Goal: Task Accomplishment & Management: Complete application form

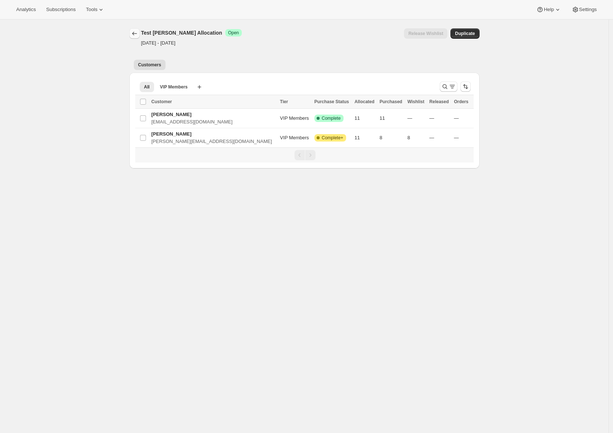
click at [131, 34] on icon "Allocations" at bounding box center [134, 33] width 7 height 7
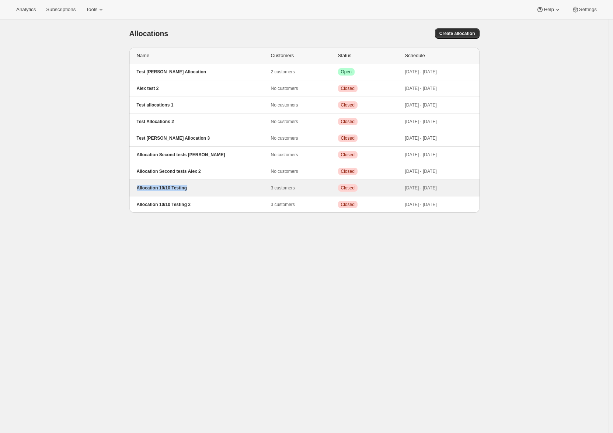
drag, startPoint x: 199, startPoint y: 190, endPoint x: 132, endPoint y: 188, distance: 67.1
click at [132, 188] on div "Allocation 10/10 Testing 3 customers Critical Closed [DATE] - [DATE]" at bounding box center [304, 188] width 350 height 16
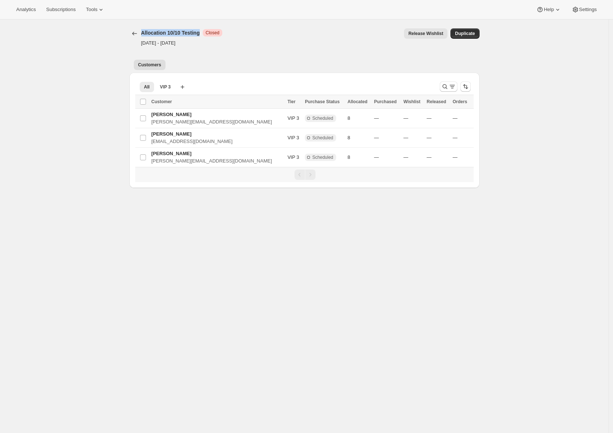
drag, startPoint x: 202, startPoint y: 34, endPoint x: 141, endPoint y: 34, distance: 60.8
click at [141, 34] on div "Allocation 10/10 Testing Critical Closed" at bounding box center [181, 32] width 81 height 7
copy h2 "Allocation 10/10 Testing"
click at [134, 35] on icon "Allocations" at bounding box center [134, 33] width 7 height 7
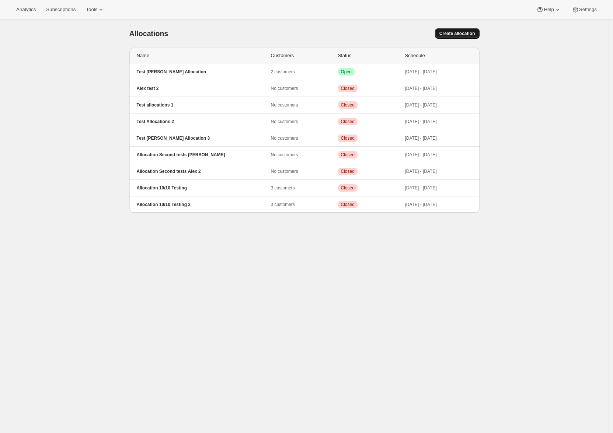
click at [469, 29] on button "Create allocation" at bounding box center [457, 33] width 45 height 10
select select "12:00"
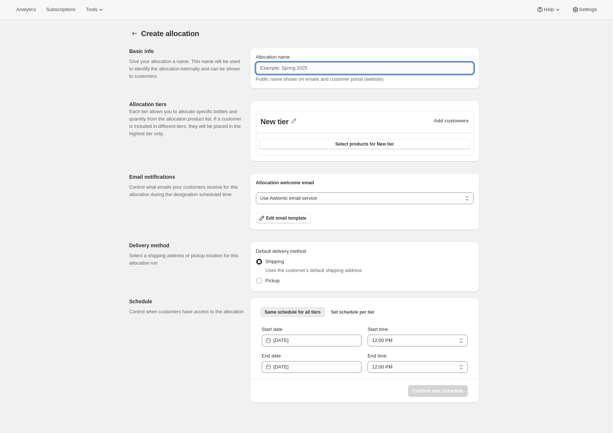
click at [294, 70] on input "Allocation name" at bounding box center [365, 68] width 218 height 12
paste input "Allocation 10/10 Testing"
drag, startPoint x: 283, startPoint y: 66, endPoint x: 289, endPoint y: 67, distance: 6.2
click at [289, 67] on input "Allocation 10/10 Testing" at bounding box center [365, 68] width 218 height 12
type input "Allocation 11/10 Testing"
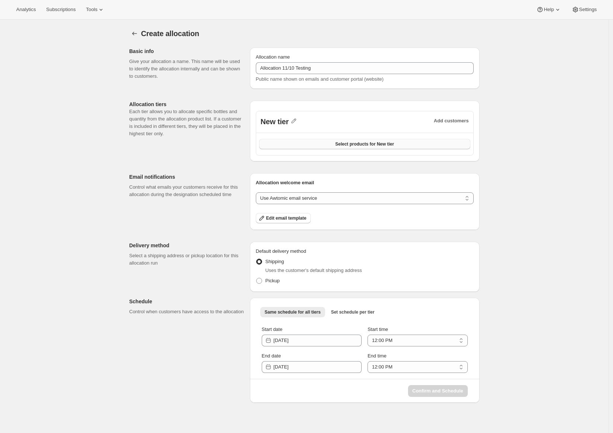
click at [340, 148] on button "Select products for New tier" at bounding box center [364, 144] width 211 height 10
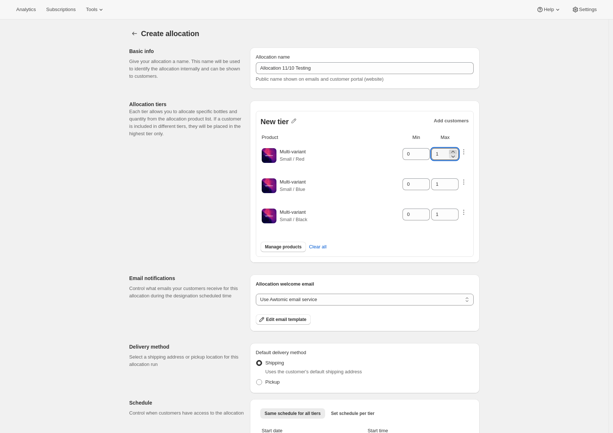
click at [455, 150] on icon at bounding box center [452, 151] width 7 height 7
type input "4"
click at [465, 151] on icon "button" at bounding box center [463, 151] width 7 height 7
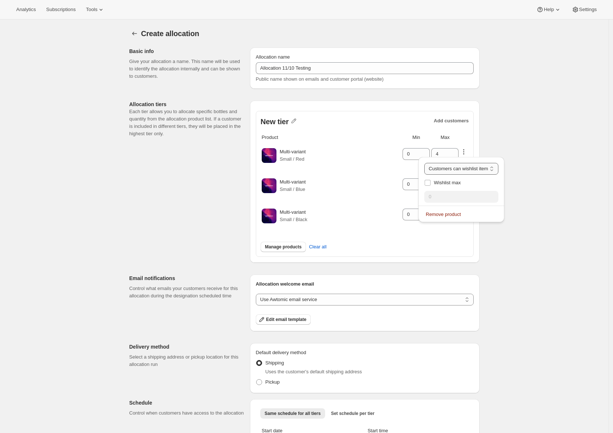
click at [459, 171] on select "Customers can wishlist item Wishlist only product Block item from wishlist" at bounding box center [461, 169] width 74 height 12
drag, startPoint x: 441, startPoint y: 182, endPoint x: 442, endPoint y: 190, distance: 8.2
click at [441, 185] on span "Wishlist max" at bounding box center [447, 183] width 27 height 6
click at [430, 185] on input "Wishlist max" at bounding box center [427, 183] width 6 height 6
checkbox input "true"
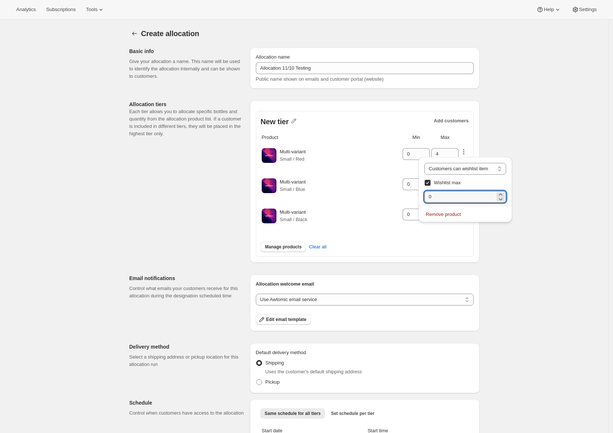
drag, startPoint x: 442, startPoint y: 197, endPoint x: 405, endPoint y: 191, distance: 37.3
click at [405, 191] on div "Analytics Subscriptions Tools Help Settings Skip to content Create allocation. …" at bounding box center [306, 255] width 613 height 510
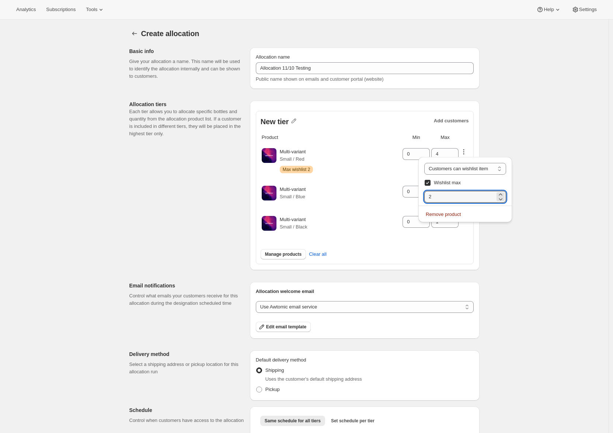
type input "2"
click at [480, 232] on div "Create allocation. This page is ready Create allocation Basic info Give your al…" at bounding box center [304, 269] width 368 height 498
click at [465, 189] on icon "button" at bounding box center [463, 189] width 7 height 7
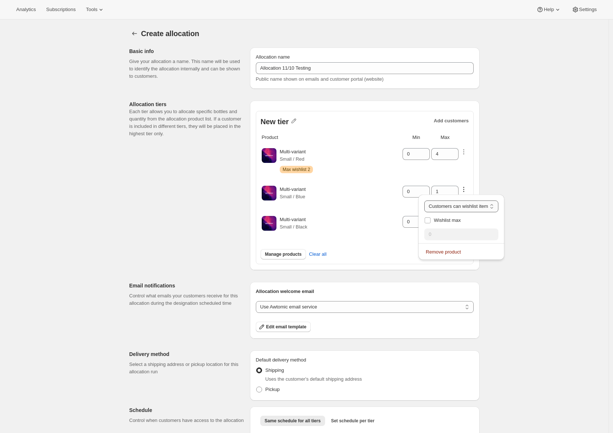
click at [461, 207] on select "Customers can wishlist item Wishlist only product Block item from wishlist" at bounding box center [461, 206] width 74 height 12
select select "blocked"
click at [429, 200] on select "Customers can wishlist item Wishlist only product Block item from wishlist" at bounding box center [461, 206] width 74 height 12
click at [420, 188] on div "0" at bounding box center [415, 192] width 27 height 12
click at [424, 190] on icon at bounding box center [423, 193] width 7 height 7
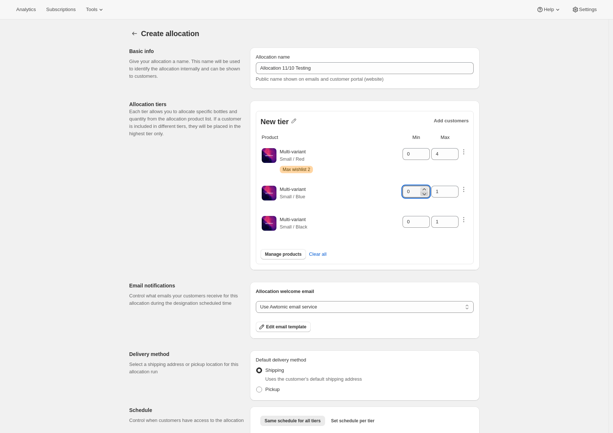
click at [424, 190] on icon at bounding box center [423, 193] width 7 height 7
click at [426, 188] on icon at bounding box center [423, 189] width 7 height 7
click at [426, 187] on icon at bounding box center [423, 189] width 7 height 7
type input "3"
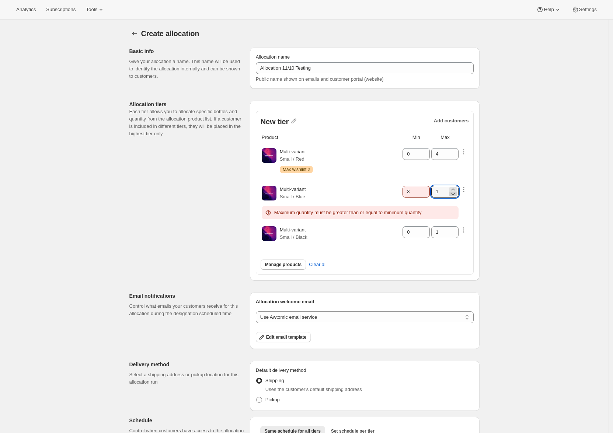
click at [454, 190] on icon at bounding box center [452, 193] width 7 height 7
click at [453, 188] on icon at bounding box center [452, 189] width 7 height 7
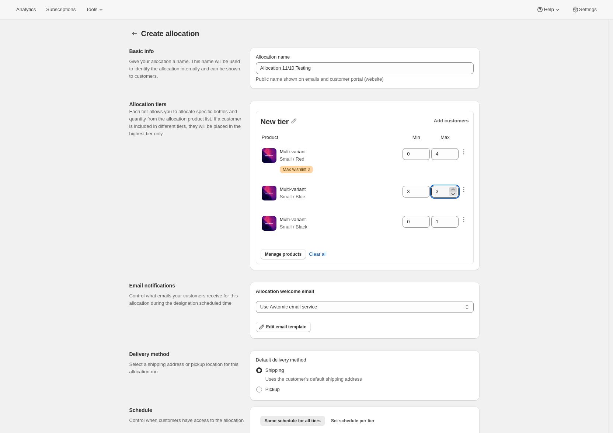
click at [453, 188] on icon at bounding box center [452, 189] width 7 height 7
type input "5"
click at [464, 218] on icon "button" at bounding box center [463, 219] width 7 height 7
click at [460, 233] on select "Customers can wishlist item Wishlist only product Block item from wishlist" at bounding box center [461, 237] width 74 height 12
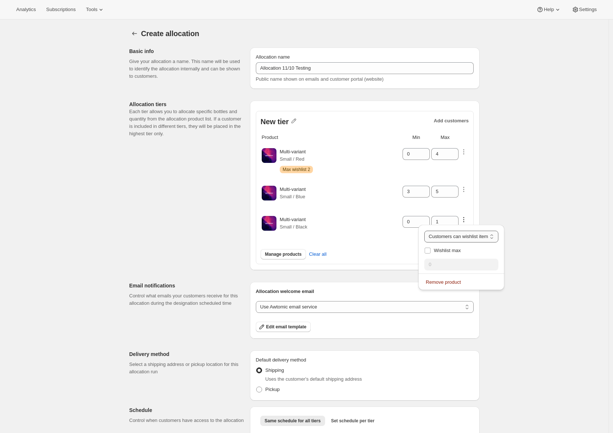
select select "only"
click at [431, 231] on select "Customers can wishlist item Wishlist only product Block item from wishlist" at bounding box center [461, 237] width 74 height 12
type input "0"
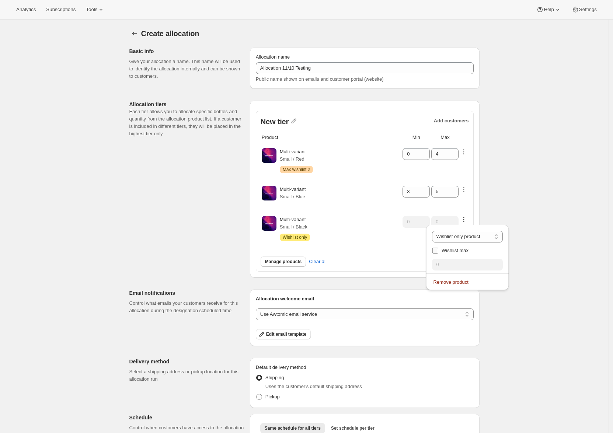
click at [440, 251] on label "Wishlist max" at bounding box center [467, 250] width 71 height 10
click at [438, 251] on input "Wishlist max" at bounding box center [435, 251] width 6 height 6
checkbox input "true"
drag, startPoint x: 444, startPoint y: 262, endPoint x: 413, endPoint y: 267, distance: 30.9
click at [413, 267] on div "Analytics Subscriptions Tools Help Settings Skip to content Create allocation. …" at bounding box center [306, 262] width 613 height 525
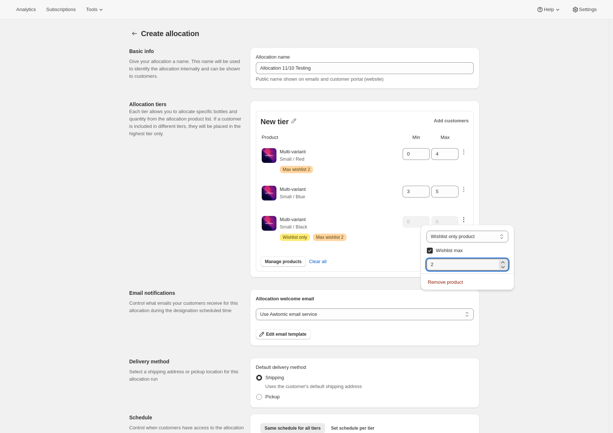
type input "2"
click at [402, 262] on div "Manage products Clear all" at bounding box center [364, 261] width 208 height 10
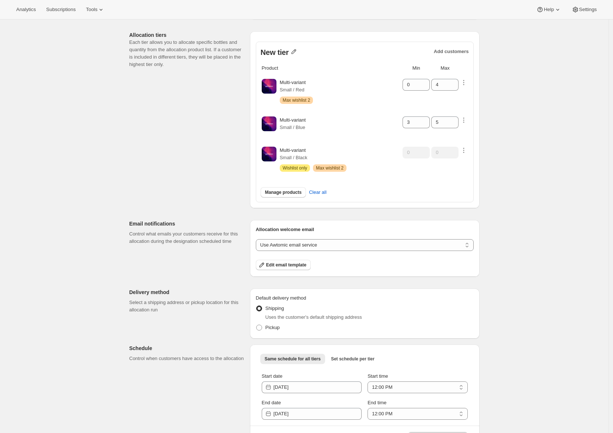
click at [294, 49] on icon "button" at bounding box center [293, 51] width 7 height 7
click at [288, 68] on input "New tier" at bounding box center [298, 68] width 71 height 12
type input "VIP 1"
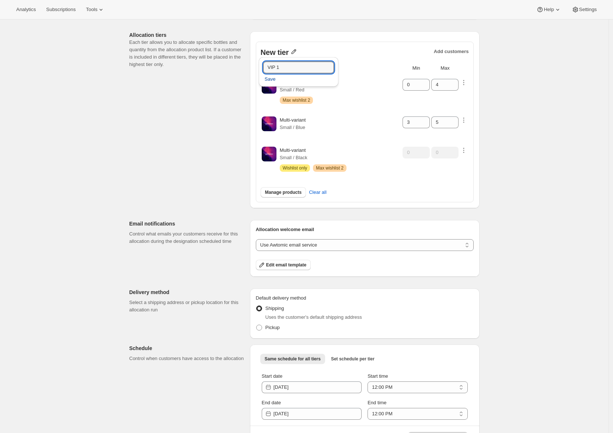
click at [274, 74] on button "Save" at bounding box center [270, 79] width 20 height 12
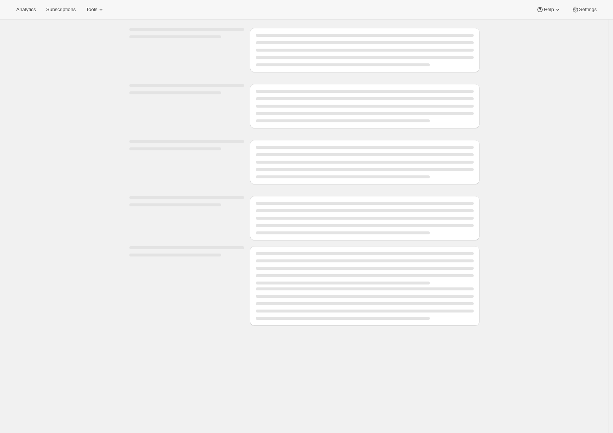
scroll to position [91, 0]
select select "12:00"
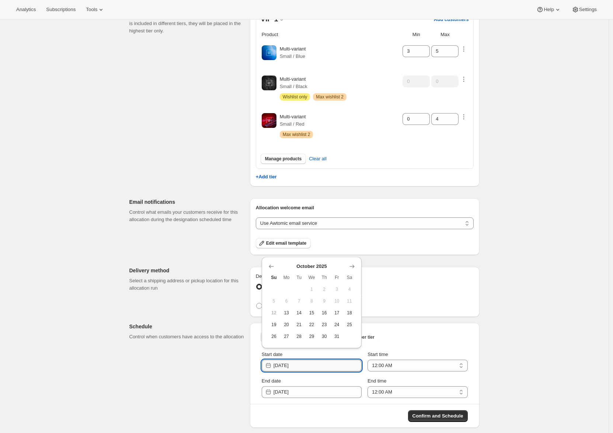
click at [324, 367] on input "[DATE]" at bounding box center [317, 366] width 88 height 12
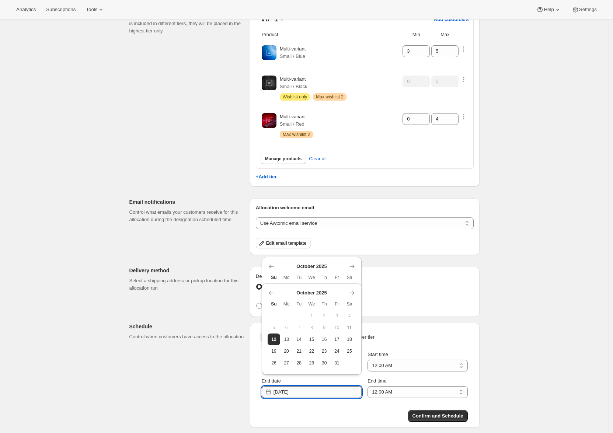
click at [299, 393] on input "[DATE]" at bounding box center [317, 392] width 88 height 12
click at [306, 339] on button "15" at bounding box center [311, 339] width 13 height 12
click at [302, 386] on input "[DATE]" at bounding box center [317, 392] width 88 height 12
click at [300, 338] on span "14" at bounding box center [298, 339] width 7 height 6
click at [322, 395] on input "[DATE]" at bounding box center [317, 392] width 88 height 12
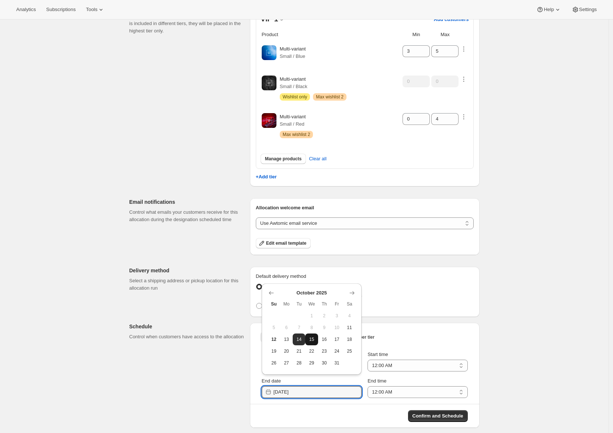
click at [308, 340] on span "15" at bounding box center [311, 339] width 7 height 6
type input "[DATE]"
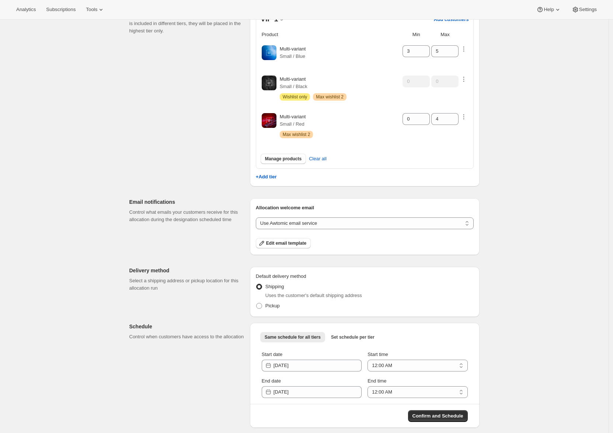
scroll to position [0, 0]
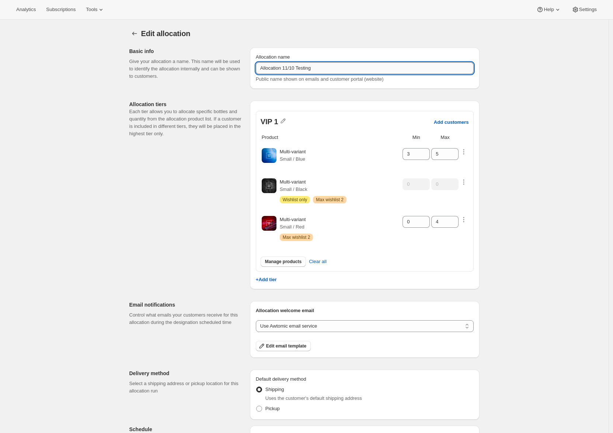
click at [344, 66] on input "Allocation 11/10 Testing" at bounding box center [365, 68] width 218 height 12
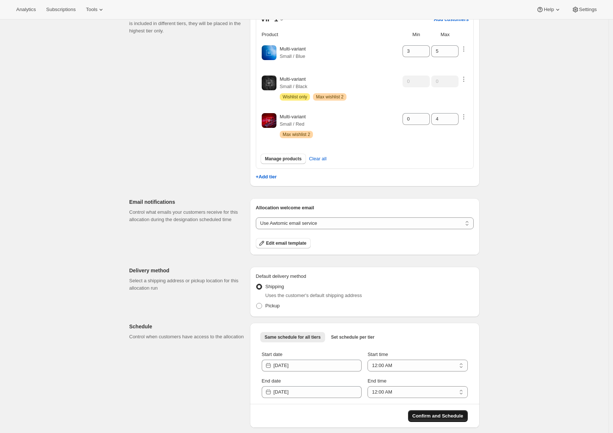
click at [437, 417] on span "Confirm and Schedule" at bounding box center [437, 415] width 51 height 7
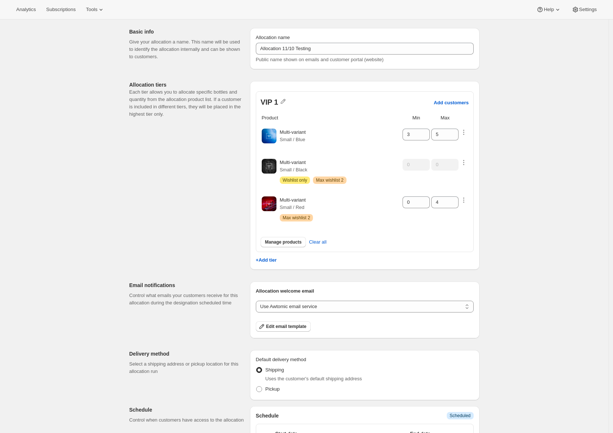
scroll to position [0, 0]
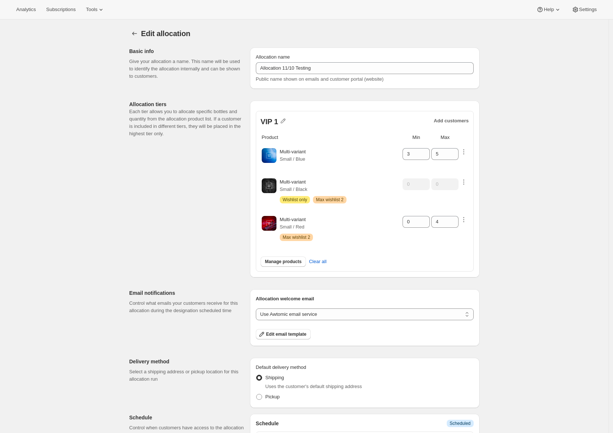
click at [126, 35] on div "Edit allocation. This page is ready Edit allocation Basic info Give your alloca…" at bounding box center [304, 257] width 368 height 475
click at [131, 31] on icon "Allocations" at bounding box center [134, 33] width 7 height 7
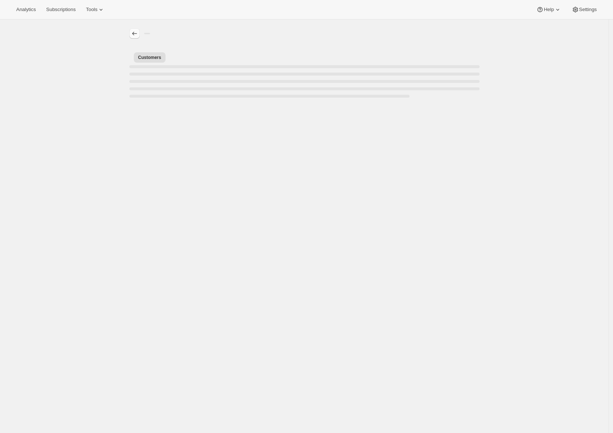
click at [131, 32] on icon "Allocations" at bounding box center [134, 33] width 7 height 7
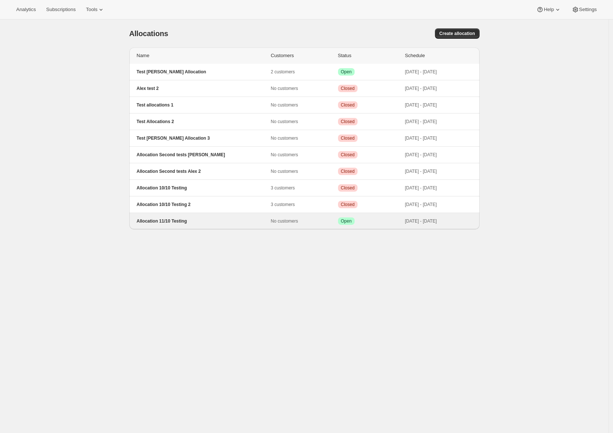
click at [268, 222] on p "Allocation 11/10 Testing" at bounding box center [204, 221] width 134 height 6
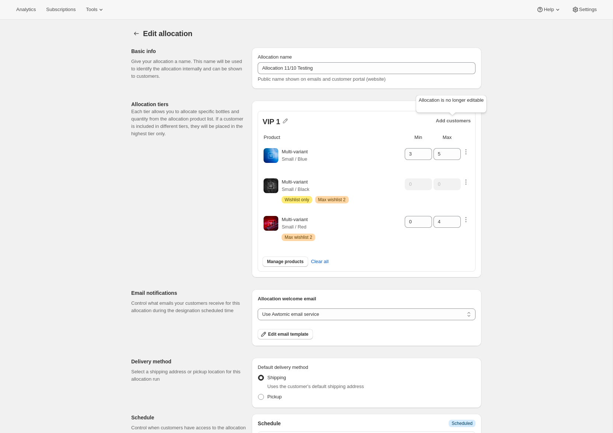
click at [453, 119] on p "Add customers" at bounding box center [452, 120] width 35 height 7
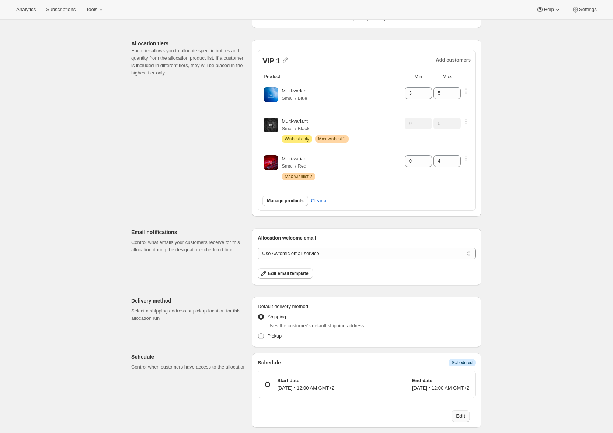
click at [466, 417] on button "Edit" at bounding box center [460, 416] width 18 height 12
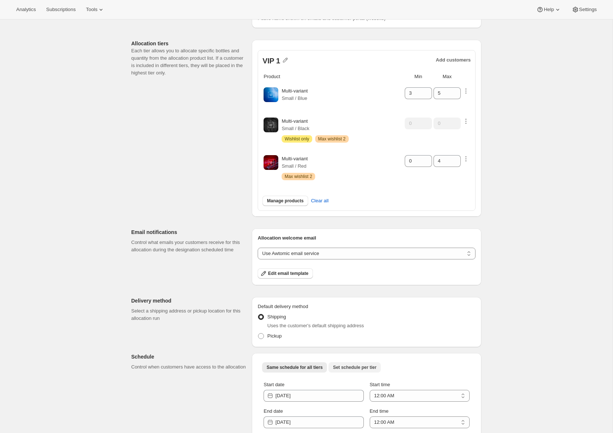
scroll to position [91, 0]
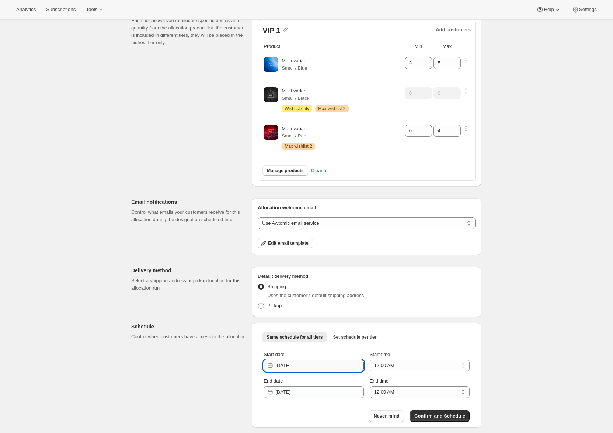
click at [328, 361] on input "[DATE]" at bounding box center [319, 366] width 88 height 12
click at [286, 308] on button "13" at bounding box center [288, 313] width 13 height 12
type input "[DATE]"
click at [428, 417] on span "Confirm and Schedule" at bounding box center [439, 415] width 51 height 7
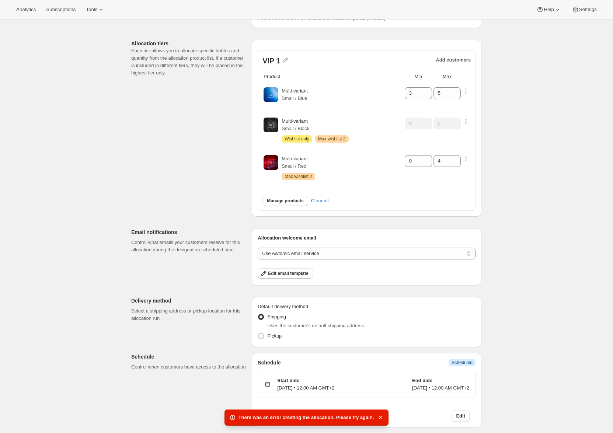
scroll to position [0, 0]
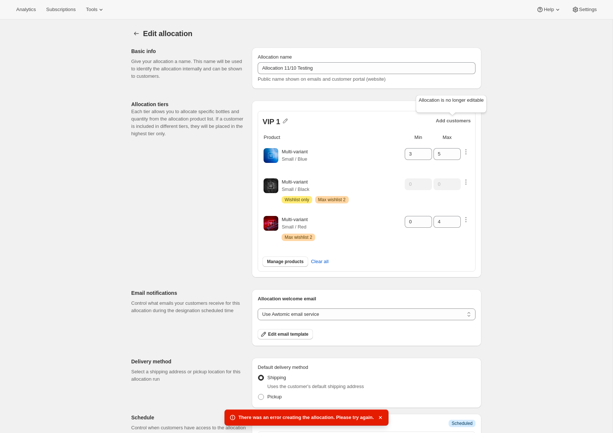
click at [457, 122] on p "Add customers" at bounding box center [452, 120] width 35 height 7
click at [137, 34] on icon "Allocations" at bounding box center [136, 33] width 7 height 7
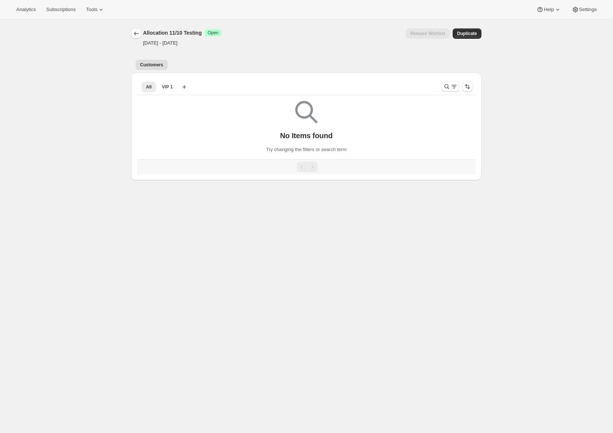
click at [140, 28] on div at bounding box center [137, 33] width 12 height 10
click at [138, 30] on icon "Allocations" at bounding box center [136, 33] width 7 height 7
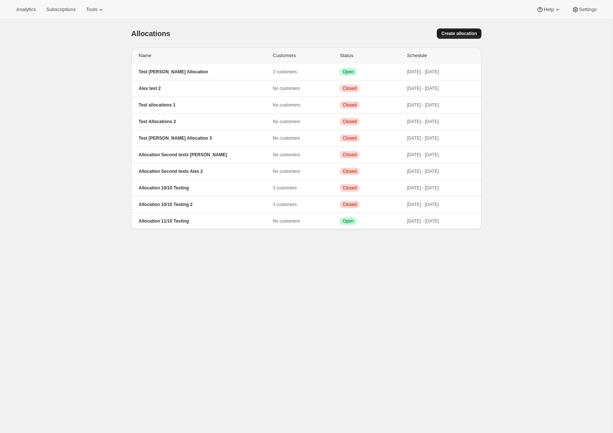
click at [448, 29] on button "Create allocation" at bounding box center [459, 33] width 45 height 10
select select "12:00"
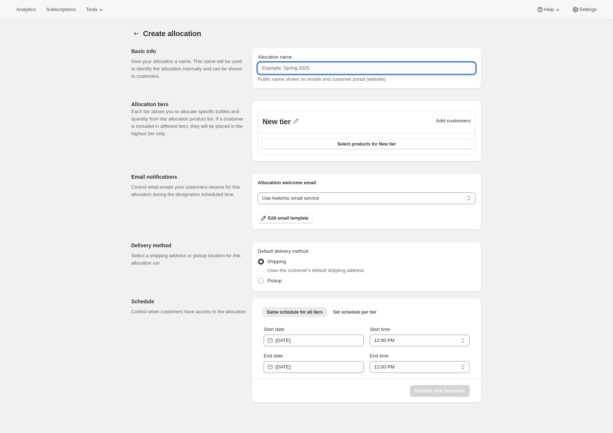
click at [396, 73] on input "Allocation name" at bounding box center [367, 68] width 218 height 12
paste input "Allocation 11/10 Testing"
click at [290, 67] on input "Allocation 11/10 Testing" at bounding box center [367, 68] width 218 height 12
type input "Allocation 12/10 Testing"
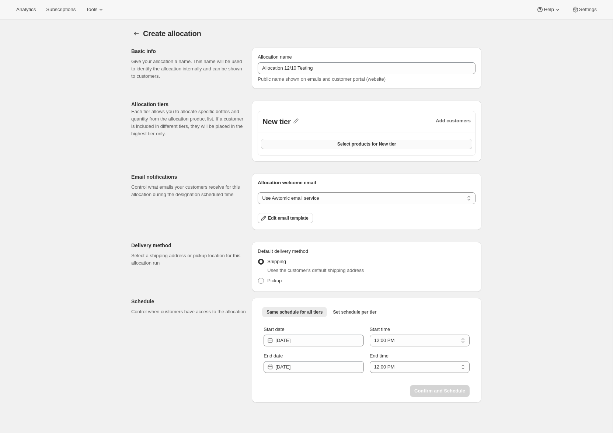
click at [324, 139] on button "Select products for New tier" at bounding box center [366, 144] width 211 height 10
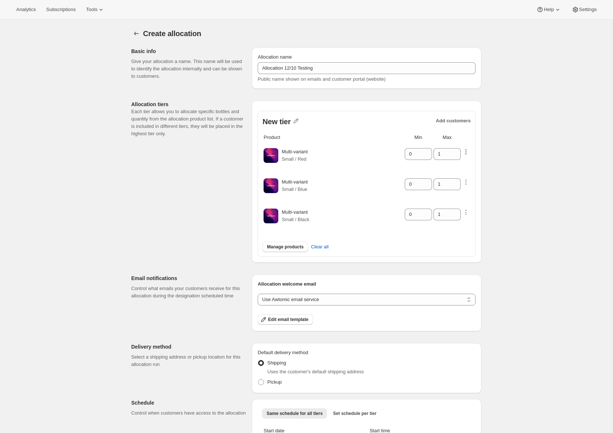
click at [466, 151] on icon "button" at bounding box center [465, 151] width 1 height 1
click at [462, 169] on select "Customers can wishlist item Wishlist only product Block item from wishlist" at bounding box center [463, 169] width 74 height 12
select select "blocked"
click at [431, 163] on select "Customers can wishlist item Wishlist only product Block item from wishlist" at bounding box center [463, 169] width 74 height 12
drag, startPoint x: 438, startPoint y: 143, endPoint x: 449, endPoint y: 147, distance: 12.1
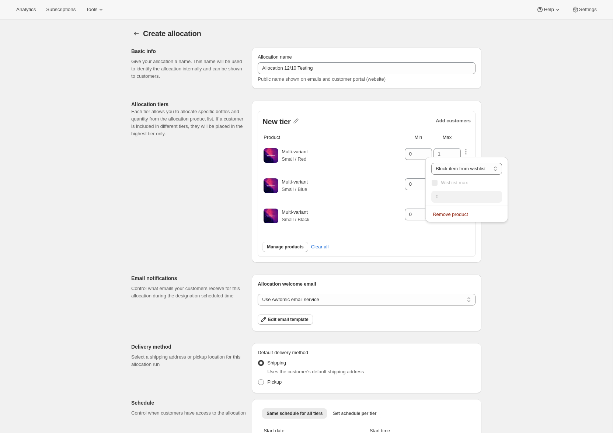
click at [438, 143] on td "1" at bounding box center [447, 156] width 28 height 29
click at [455, 150] on icon at bounding box center [454, 151] width 7 height 7
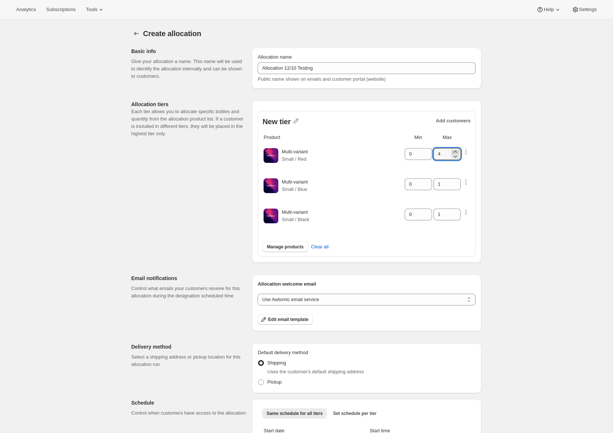
type input "5"
click at [425, 151] on icon at bounding box center [426, 151] width 7 height 7
click at [427, 151] on icon at bounding box center [426, 151] width 7 height 7
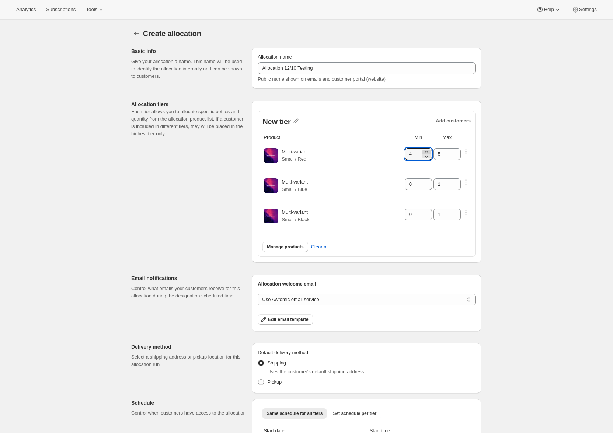
click at [427, 151] on icon at bounding box center [426, 151] width 7 height 7
type input "5"
click at [469, 184] on icon "button" at bounding box center [465, 181] width 7 height 7
click at [469, 199] on select "Customers can wishlist item Wishlist only product Block item from wishlist" at bounding box center [463, 199] width 74 height 12
select select "only"
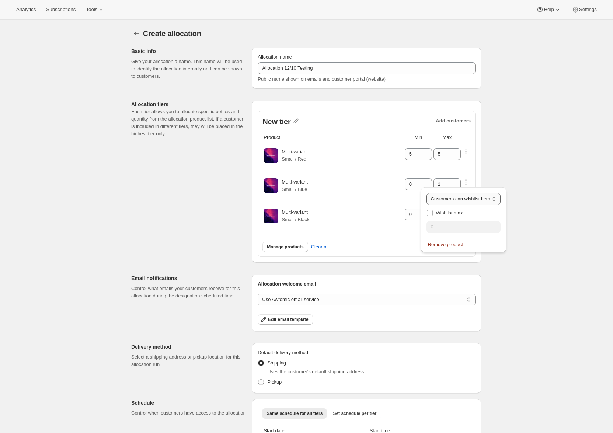
click at [434, 193] on select "Customers can wishlist item Wishlist only product Block item from wishlist" at bounding box center [463, 199] width 74 height 12
type input "0"
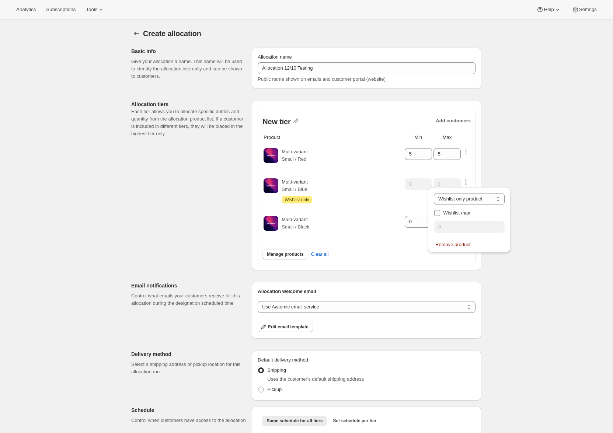
click at [441, 218] on label "Wishlist max" at bounding box center [469, 213] width 71 height 10
click at [440, 216] on input "Wishlist max" at bounding box center [437, 213] width 6 height 6
checkbox input "true"
drag, startPoint x: 442, startPoint y: 225, endPoint x: 417, endPoint y: 227, distance: 25.1
click at [417, 227] on div "Analytics Subscriptions Tools Help Settings Skip to content Create allocation. …" at bounding box center [306, 258] width 613 height 517
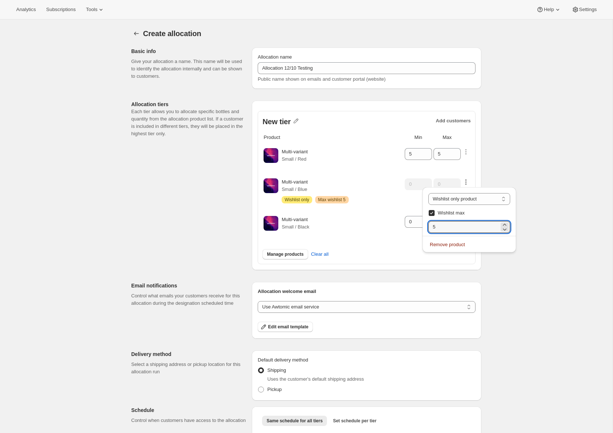
type input "5"
click at [416, 230] on td "0" at bounding box center [418, 224] width 28 height 29
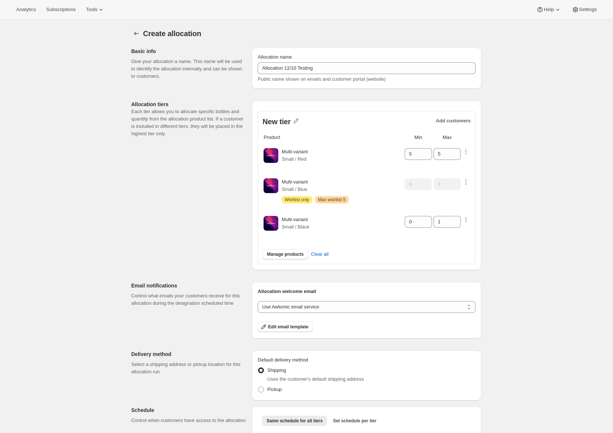
click at [460, 219] on td "1" at bounding box center [447, 224] width 28 height 29
click at [463, 220] on icon "button" at bounding box center [465, 219] width 7 height 7
click at [452, 250] on span "Wishlist max" at bounding box center [449, 251] width 27 height 6
click at [433, 250] on input "Wishlist max" at bounding box center [430, 251] width 6 height 6
checkbox input "true"
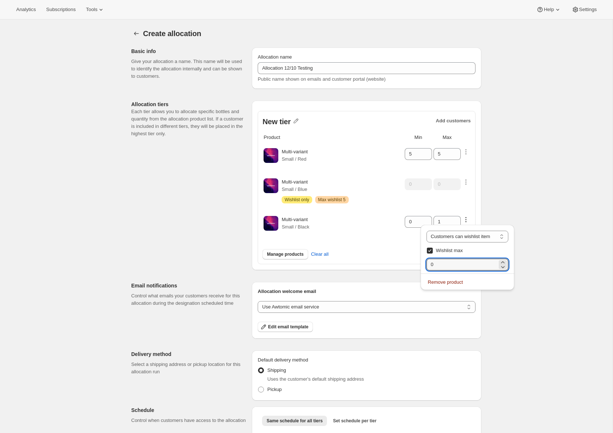
drag, startPoint x: 449, startPoint y: 265, endPoint x: 395, endPoint y: 266, distance: 54.9
click at [395, 266] on div "Analytics Subscriptions Tools Help Settings Skip to content Create allocation. …" at bounding box center [306, 258] width 613 height 517
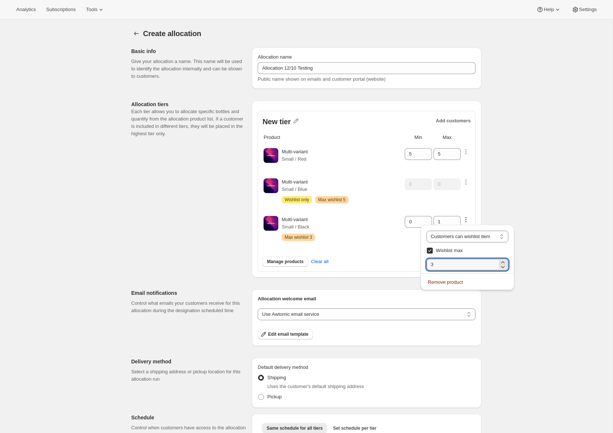
type input "3"
drag, startPoint x: 397, startPoint y: 246, endPoint x: 407, endPoint y: 238, distance: 13.1
click at [397, 246] on table "Product Min Max Multi-variant Small / Red 5 5 Multi-variant Small / Blue Attent…" at bounding box center [366, 190] width 208 height 115
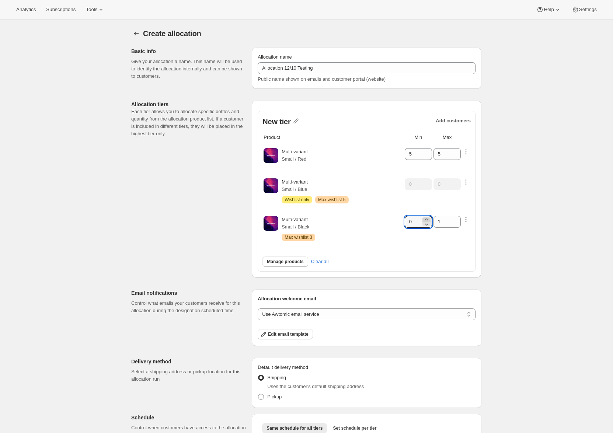
click at [427, 217] on icon at bounding box center [426, 219] width 7 height 7
type input "2"
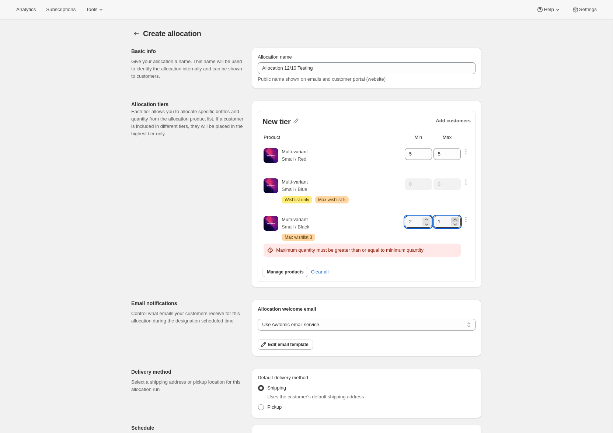
click at [454, 218] on icon at bounding box center [454, 219] width 7 height 7
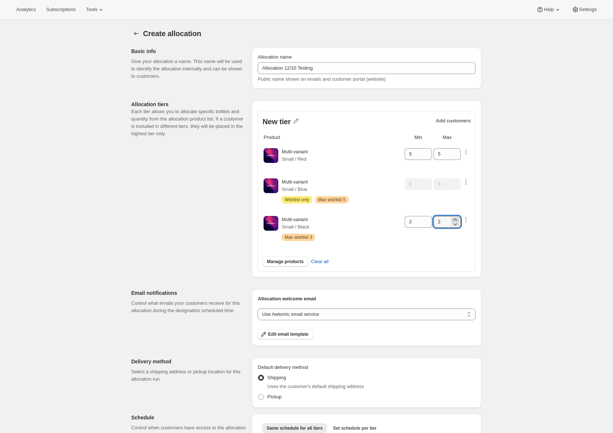
click at [454, 218] on icon at bounding box center [454, 219] width 7 height 7
click at [454, 217] on icon at bounding box center [454, 219] width 7 height 7
click at [456, 226] on icon at bounding box center [454, 223] width 7 height 7
type input "3"
click at [434, 238] on td "3" at bounding box center [447, 228] width 28 height 37
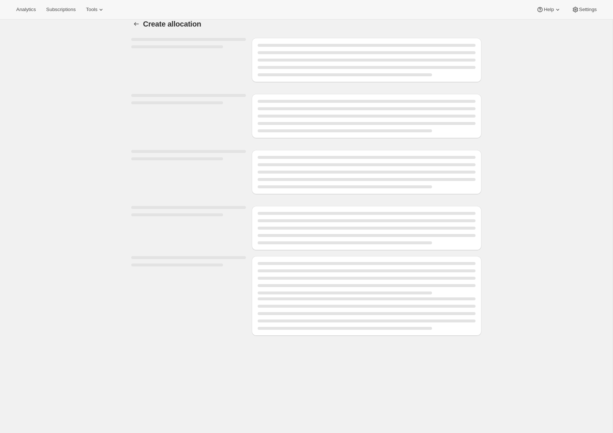
scroll to position [20, 0]
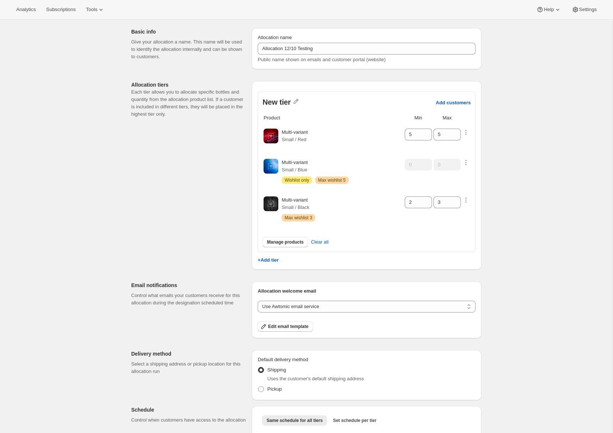
scroll to position [103, 0]
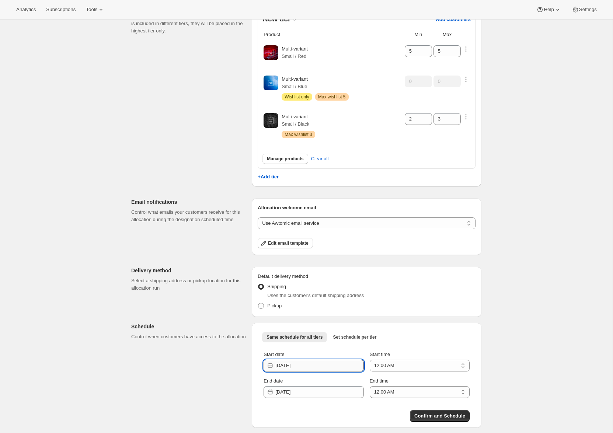
click at [328, 365] on input "[DATE]" at bounding box center [319, 366] width 88 height 12
click at [289, 311] on span "13" at bounding box center [288, 313] width 7 height 6
type input "[DATE]"
click at [336, 364] on input "[DATE]" at bounding box center [319, 366] width 88 height 12
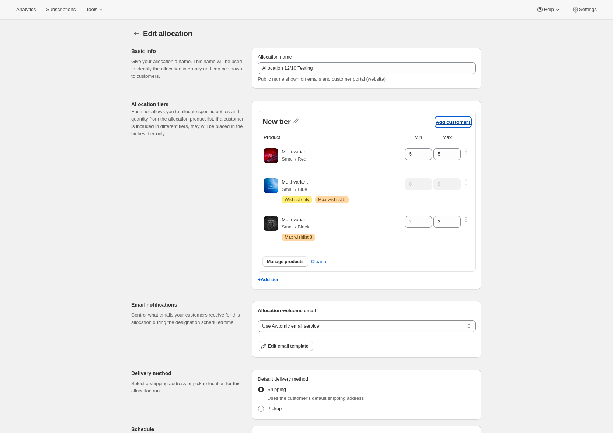
click at [442, 121] on p "Add customers" at bounding box center [452, 122] width 35 height 6
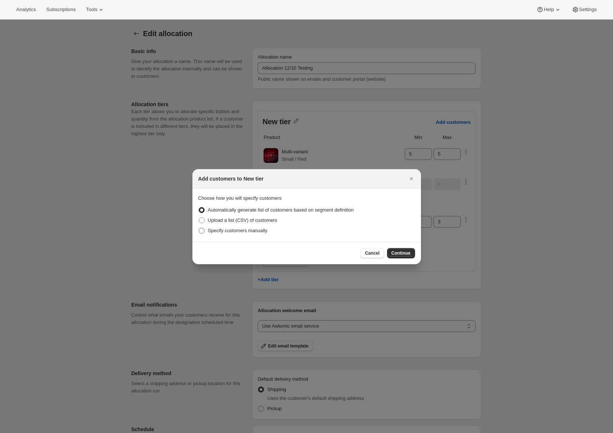
click at [212, 229] on span "Specify customers manually" at bounding box center [238, 231] width 60 height 6
click at [199, 228] on input "Specify customers manually" at bounding box center [199, 228] width 0 height 0
click at [389, 248] on div "Cancel Continue" at bounding box center [387, 253] width 54 height 10
click at [399, 253] on span "Continue" at bounding box center [400, 253] width 19 height 6
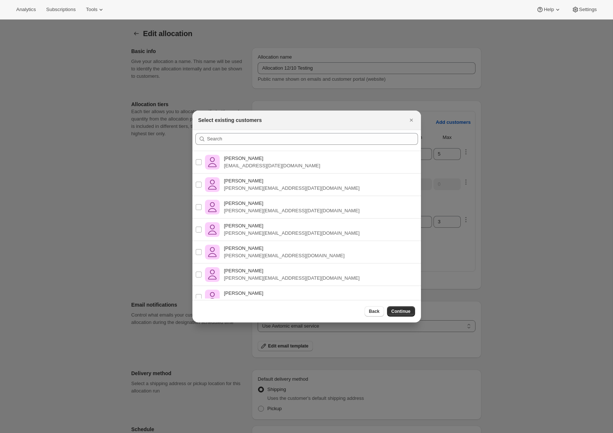
click at [280, 130] on div ":r6a:" at bounding box center [306, 140] width 228 height 21
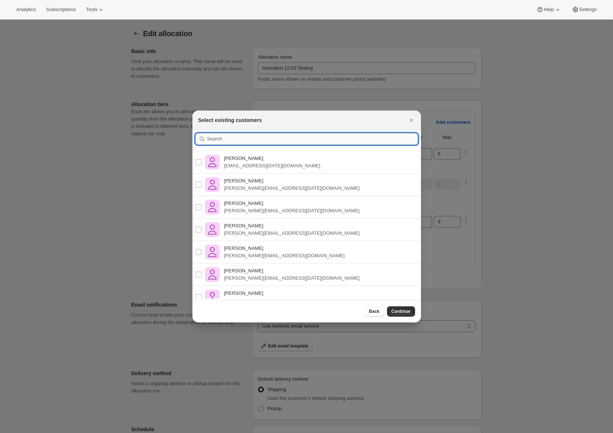
click at [279, 137] on input ":r6a:" at bounding box center [312, 139] width 211 height 12
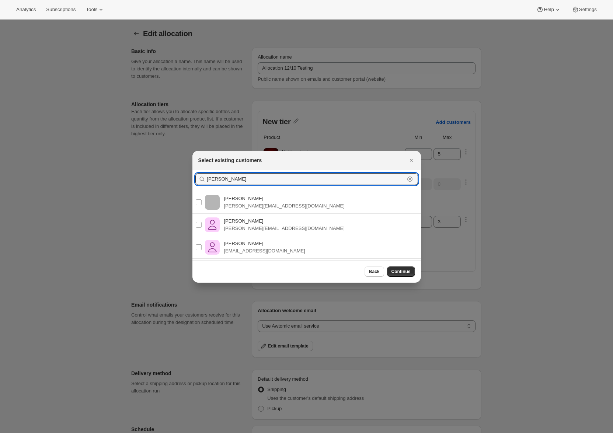
type input "Alejandro"
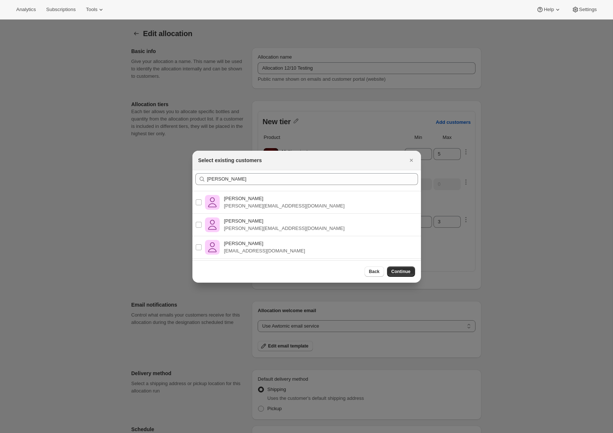
click at [309, 205] on div "Alejandro Pérez Ramos alex@awtomic.com" at bounding box center [306, 202] width 240 height 22
click at [293, 226] on div "Alejandro Pérez Ramos alex+prepaid@awtomic.com" at bounding box center [306, 225] width 240 height 22
click at [200, 201] on input "Alejandro Pérez Ramos alex@awtomic.com" at bounding box center [199, 202] width 6 height 6
checkbox input "true"
click at [199, 225] on input "Alejandro Pérez Ramos alex+prepaid@awtomic.com" at bounding box center [199, 225] width 6 height 6
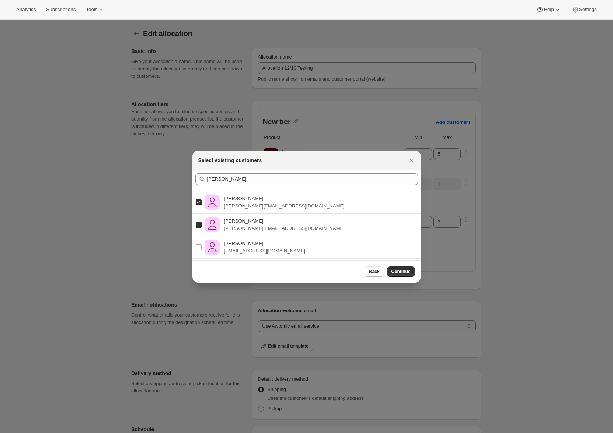
checkbox input "true"
click at [200, 251] on label "Alejandro Pérez Ramos alex@shopbundle.co" at bounding box center [250, 247] width 110 height 18
click at [200, 250] on input "Alejandro Pérez Ramos alex@shopbundle.co" at bounding box center [199, 247] width 6 height 6
checkbox input "true"
click at [413, 272] on button "Continue" at bounding box center [401, 271] width 28 height 10
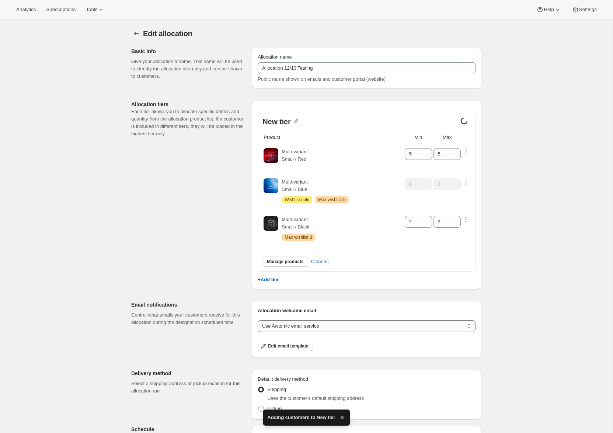
scroll to position [103, 0]
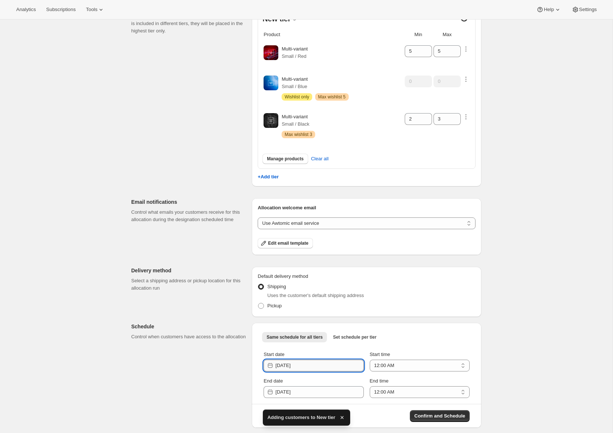
click at [301, 363] on input "[DATE]" at bounding box center [319, 366] width 88 height 12
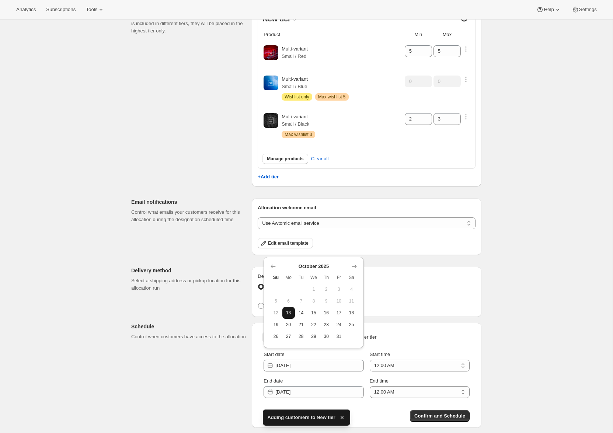
click at [287, 313] on span "13" at bounding box center [288, 313] width 7 height 6
click at [319, 385] on div "End date 2025-10-14" at bounding box center [313, 387] width 100 height 21
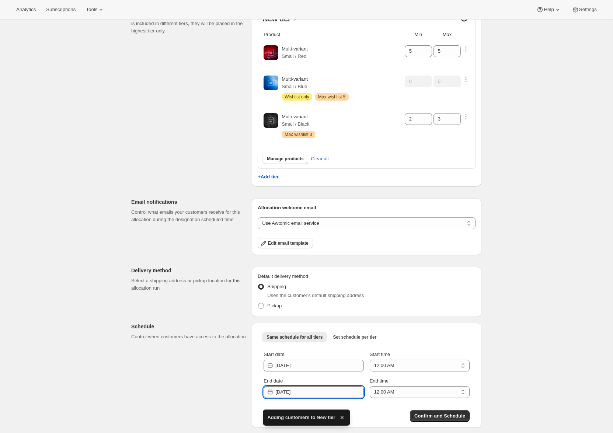
click at [319, 390] on input "[DATE]" at bounding box center [319, 392] width 88 height 12
click at [313, 336] on span "15" at bounding box center [313, 339] width 7 height 6
click at [431, 416] on span "Confirm and Schedule" at bounding box center [439, 415] width 51 height 7
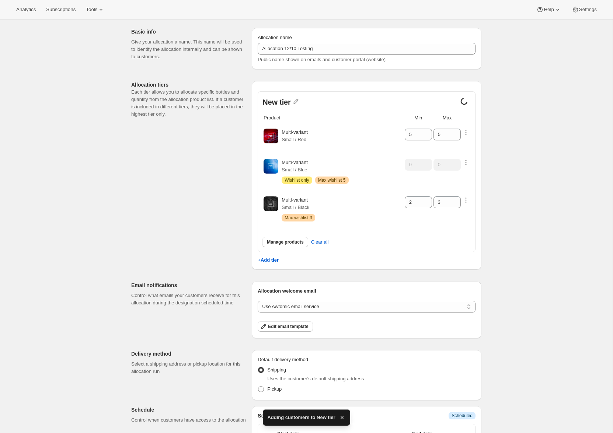
scroll to position [0, 0]
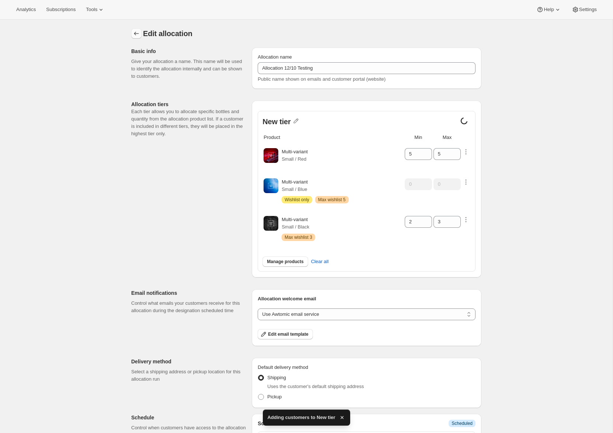
click at [132, 33] on button "Allocations" at bounding box center [136, 33] width 10 height 10
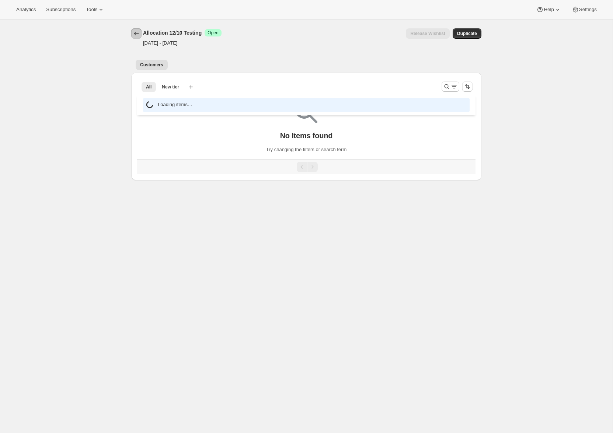
click at [140, 35] on icon "Allocations" at bounding box center [136, 33] width 7 height 7
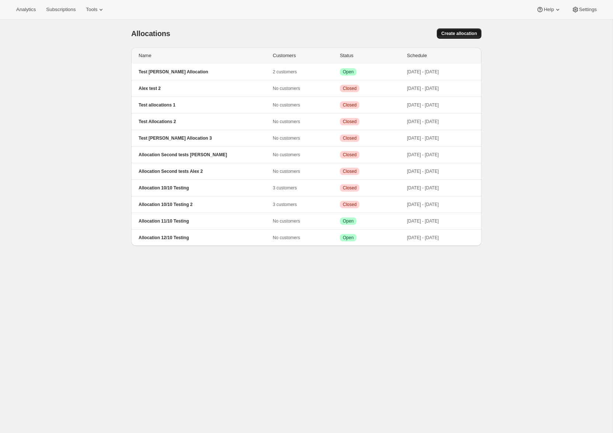
click at [446, 36] on span "Create allocation" at bounding box center [459, 34] width 36 height 6
select select "12:00"
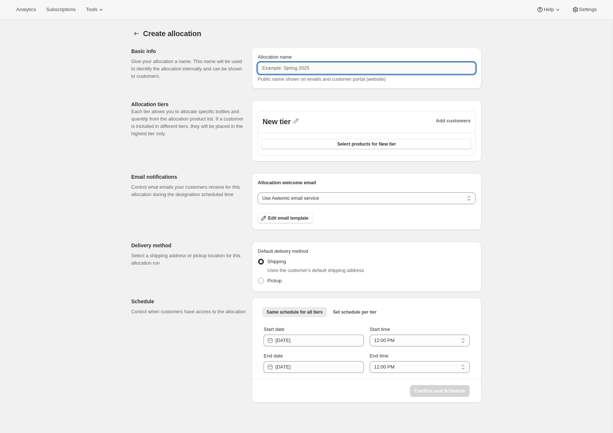
click at [356, 73] on input "Allocation name" at bounding box center [367, 68] width 218 height 12
paste input "Allocation 11/10 Testing"
type input "Allocation 11/10 Testing 2"
click at [383, 10] on div "Analytics Subscriptions Tools Help Settings" at bounding box center [306, 10] width 613 height 20
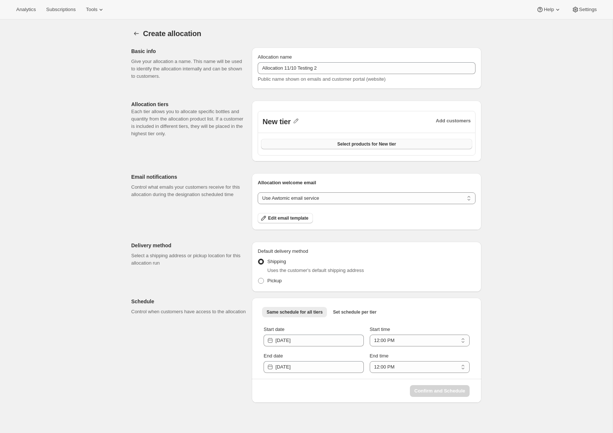
click at [346, 142] on span "Select products for New tier" at bounding box center [366, 144] width 59 height 6
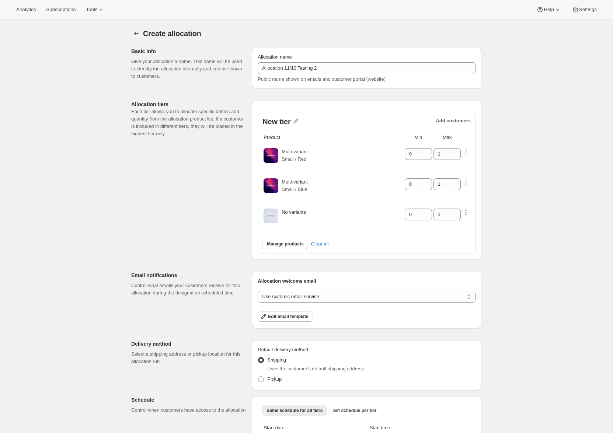
click at [465, 210] on icon "button" at bounding box center [465, 212] width 7 height 7
click at [500, 227] on select "Customers can wishlist item Wishlist only product Block item from wishlist" at bounding box center [463, 229] width 74 height 12
select select "only"
click at [434, 223] on select "Customers can wishlist item Wishlist only product Block item from wishlist" at bounding box center [463, 229] width 74 height 12
type input "0"
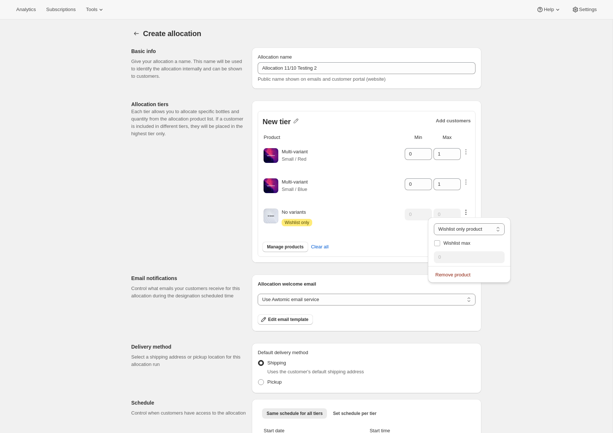
click at [413, 235] on div "Manage products Clear all" at bounding box center [366, 245] width 208 height 24
click at [458, 180] on icon at bounding box center [454, 181] width 7 height 7
type input "3"
click at [412, 156] on input "0" at bounding box center [413, 154] width 16 height 12
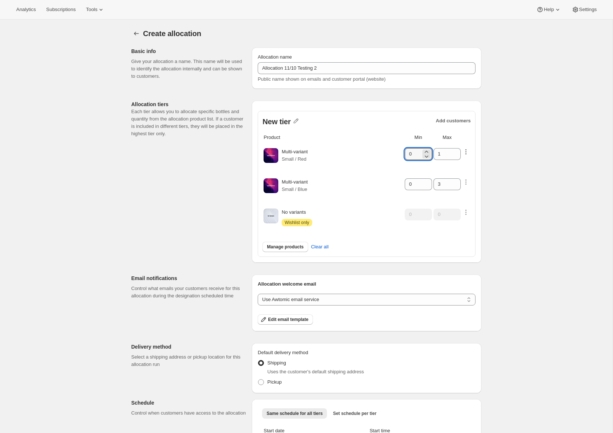
click at [465, 151] on icon "button" at bounding box center [465, 151] width 7 height 7
click at [467, 164] on select "Customers can wishlist item Wishlist only product Block item from wishlist" at bounding box center [463, 169] width 74 height 12
select select "blocked"
click at [431, 163] on select "Customers can wishlist item Wishlist only product Block item from wishlist" at bounding box center [463, 169] width 74 height 12
click at [416, 164] on td "0" at bounding box center [418, 156] width 28 height 29
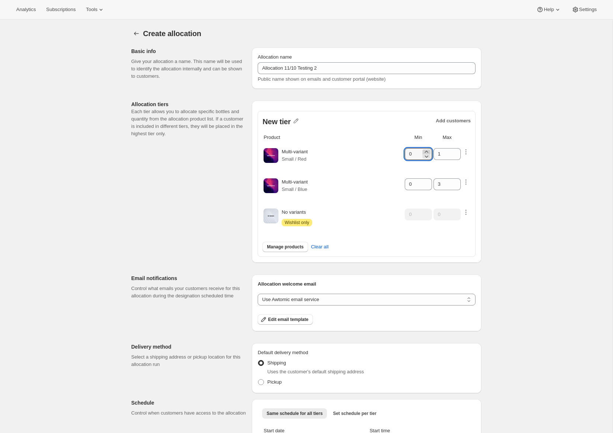
click at [426, 150] on icon at bounding box center [426, 151] width 7 height 7
type input "1"
click at [401, 178] on div "Multi-variant Small / Blue" at bounding box center [342, 187] width 122 height 18
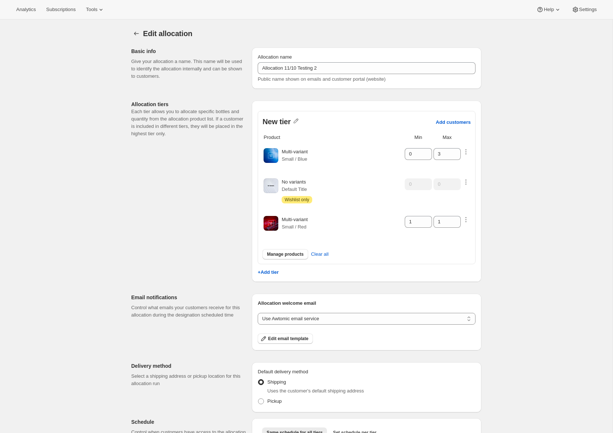
scroll to position [95, 0]
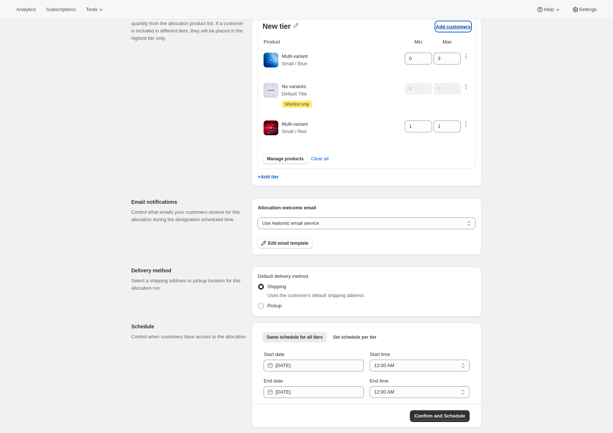
click at [452, 22] on button "Add customers" at bounding box center [452, 27] width 35 height 10
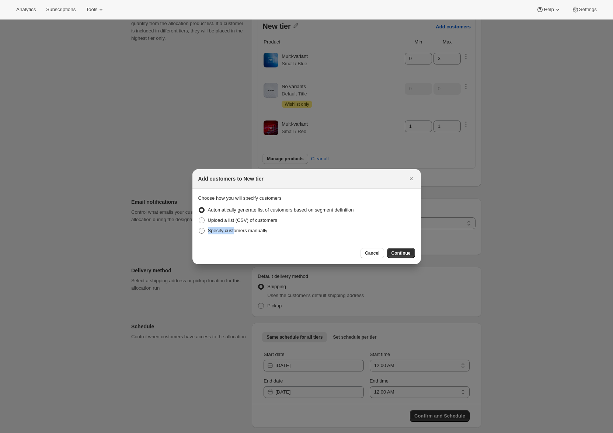
click at [236, 227] on label "Specify customers manually" at bounding box center [232, 230] width 69 height 10
click at [267, 233] on span "Specify customers manually" at bounding box center [238, 231] width 60 height 6
click at [199, 228] on input "Specify customers manually" at bounding box center [199, 228] width 0 height 0
click at [388, 251] on button "Continue" at bounding box center [401, 253] width 28 height 10
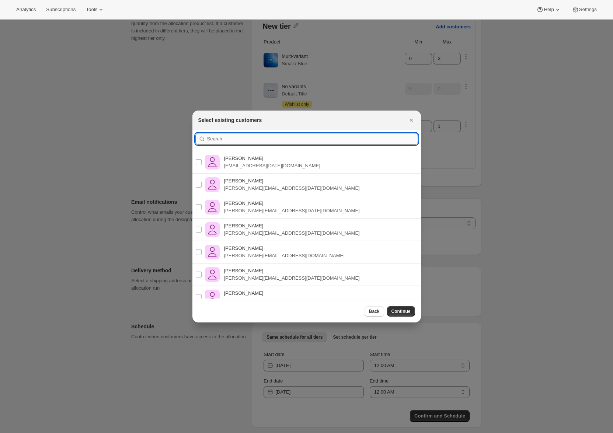
click at [292, 141] on input ":rbf:" at bounding box center [312, 139] width 211 height 12
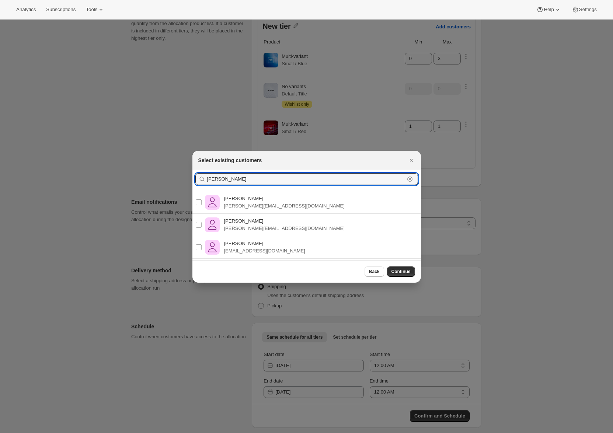
type input "Alejandro"
drag, startPoint x: 289, startPoint y: 204, endPoint x: 276, endPoint y: 211, distance: 14.5
click at [289, 204] on div "Alejandro Pérez Ramos alex@awtomic.com" at bounding box center [306, 202] width 240 height 22
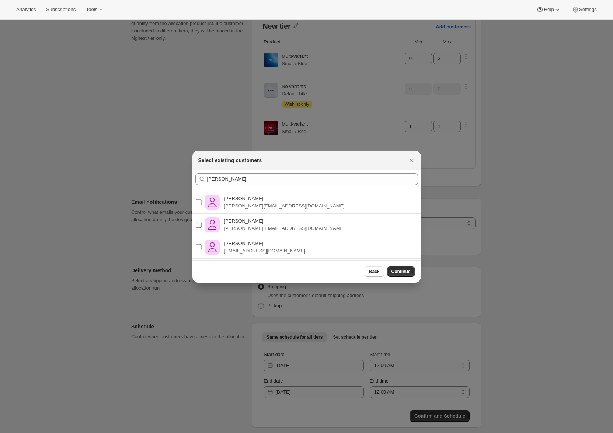
click at [199, 225] on input "Alejandro Pérez Ramos alex+prepaid@awtomic.com" at bounding box center [199, 225] width 6 height 6
checkbox input "true"
click at [196, 248] on input "Alejandro Pérez Ramos alex@shopbundle.co" at bounding box center [199, 247] width 6 height 6
checkbox input "true"
click at [199, 202] on input "Alejandro Pérez Ramos alex@awtomic.com" at bounding box center [199, 202] width 6 height 6
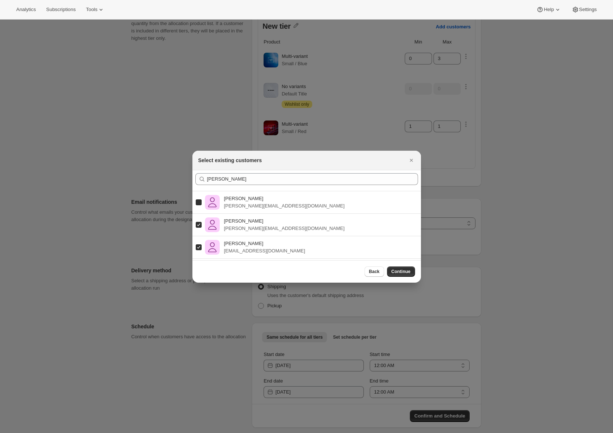
checkbox input "true"
click at [411, 274] on button "Continue" at bounding box center [401, 271] width 28 height 10
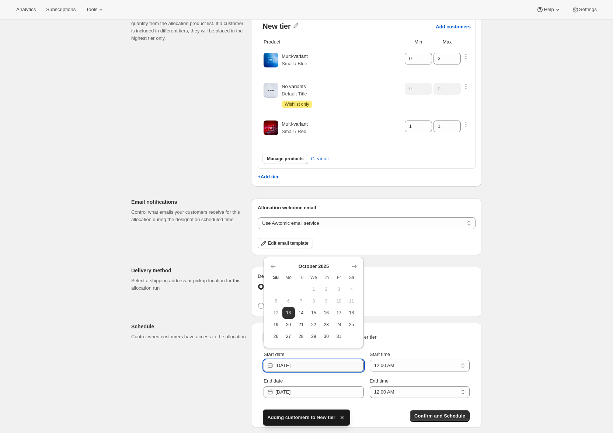
click at [315, 366] on input "[DATE]" at bounding box center [319, 366] width 88 height 12
click at [304, 310] on span "14" at bounding box center [301, 313] width 7 height 6
click at [322, 361] on input "[DATE]" at bounding box center [319, 366] width 88 height 12
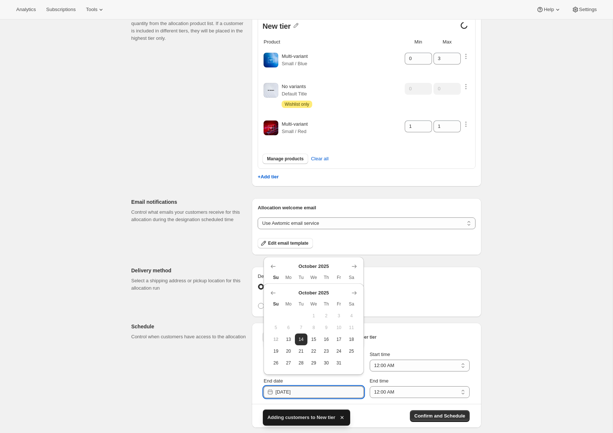
click at [332, 395] on input "[DATE]" at bounding box center [319, 392] width 88 height 12
click at [318, 340] on button "15" at bounding box center [313, 339] width 13 height 12
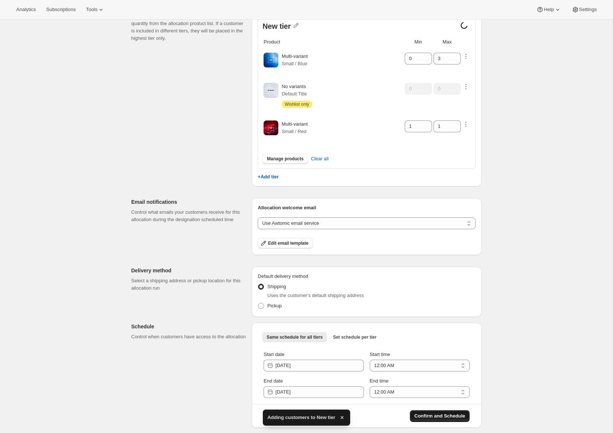
click at [428, 410] on button "Confirm and Schedule" at bounding box center [440, 416] width 60 height 12
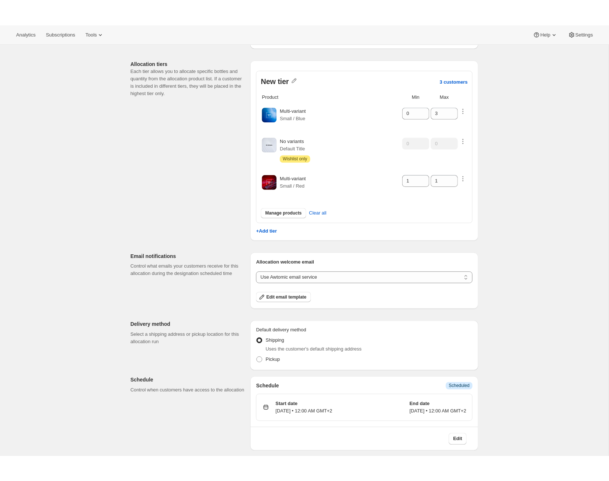
scroll to position [20, 0]
